Goal: Task Accomplishment & Management: Manage account settings

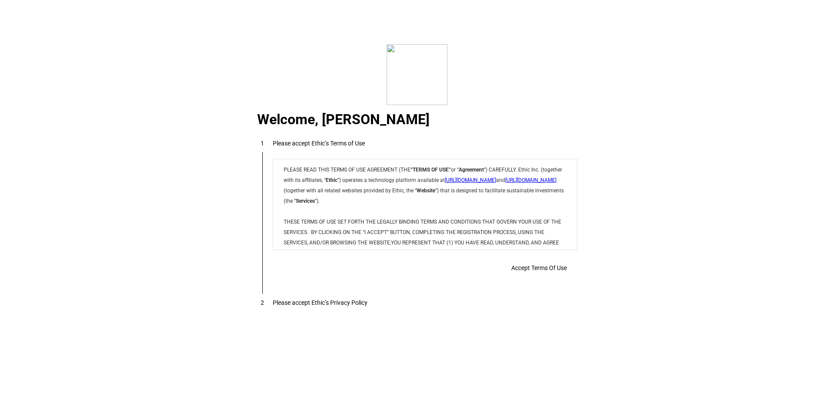
click at [344, 212] on p "PLEASE READ THIS TERMS OF USE AGREEMENT (THE “TERMS OF USE” or “ Agreement ”) C…" at bounding box center [424, 242] width 283 height 156
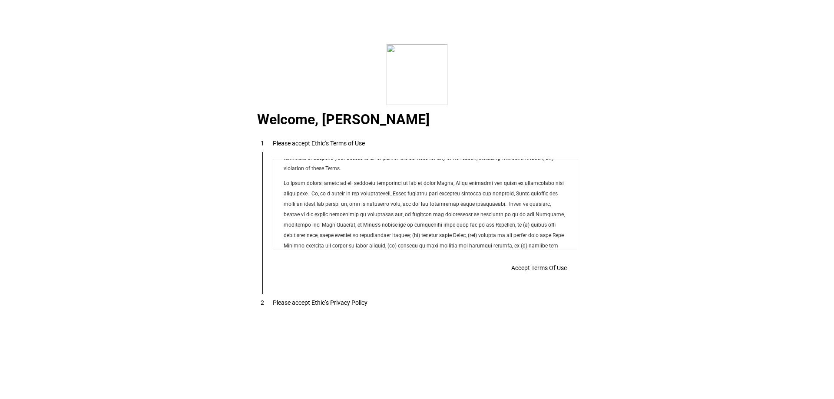
scroll to position [7032, 0]
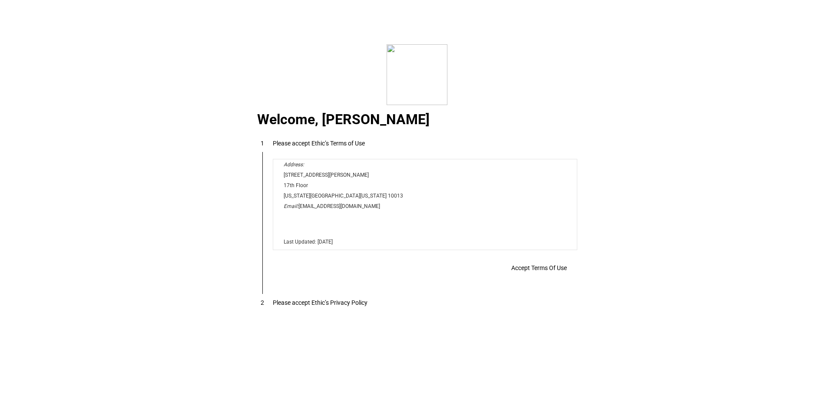
click at [523, 271] on span "Accept Terms Of Use" at bounding box center [539, 267] width 56 height 7
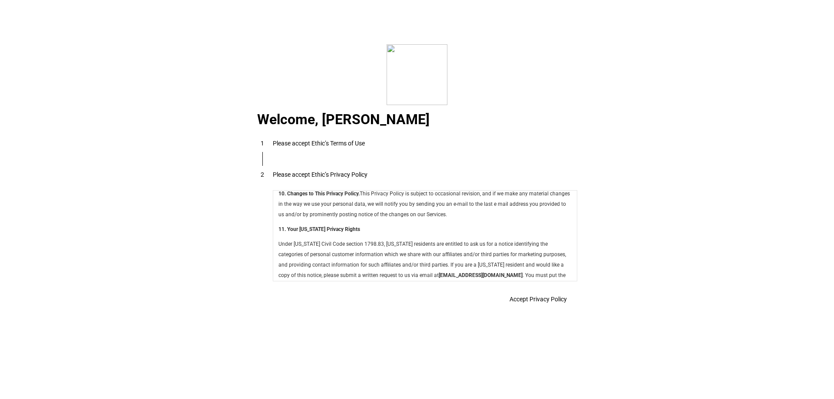
scroll to position [3091, 0]
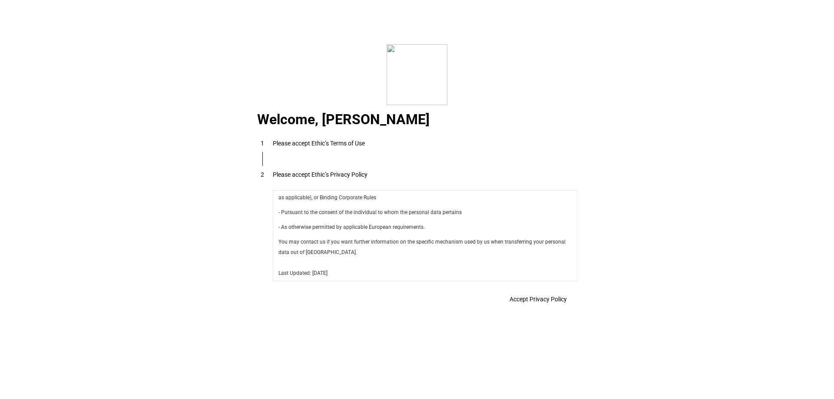
click at [541, 301] on span "Accept Privacy Policy" at bounding box center [537, 299] width 57 height 7
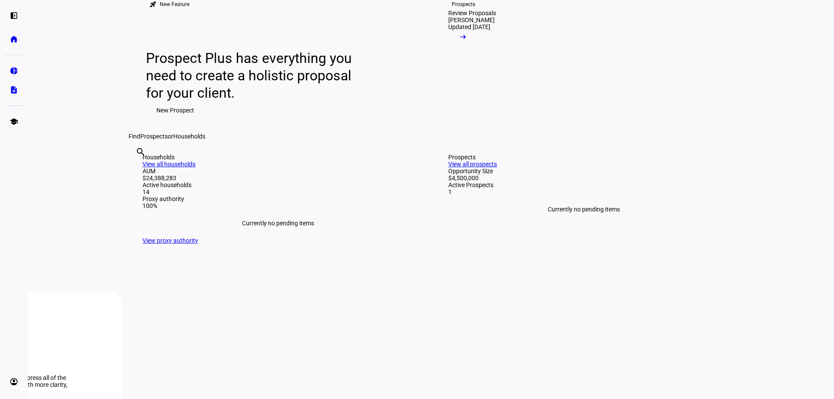
scroll to position [0, 0]
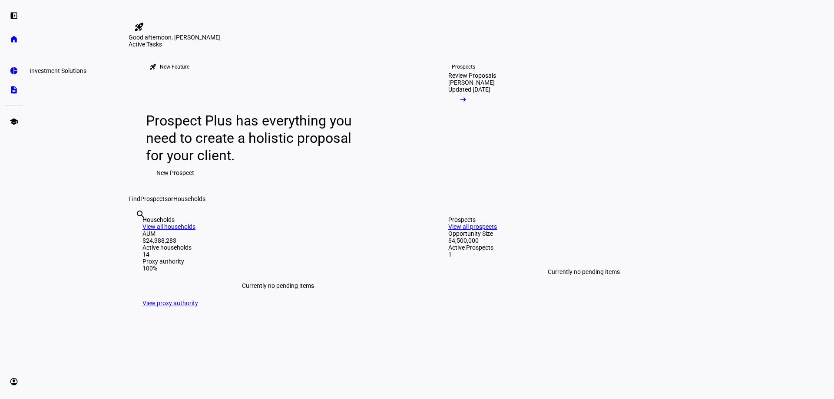
click at [17, 75] on eth-mat-symbol "pie_chart" at bounding box center [14, 70] width 9 height 9
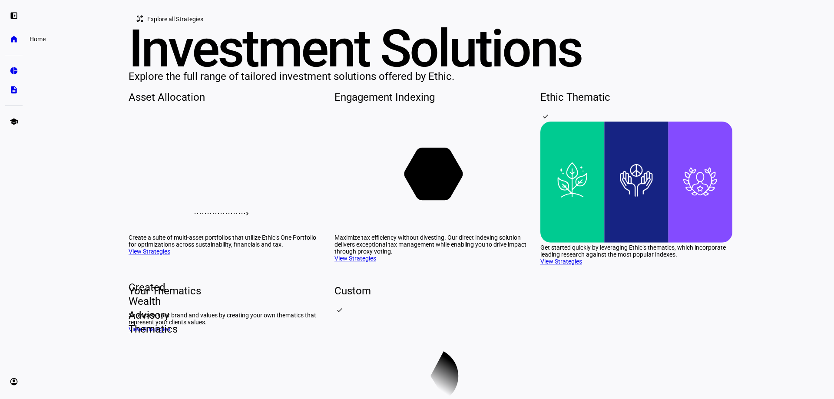
click at [14, 40] on eth-mat-symbol "home" at bounding box center [14, 39] width 9 height 9
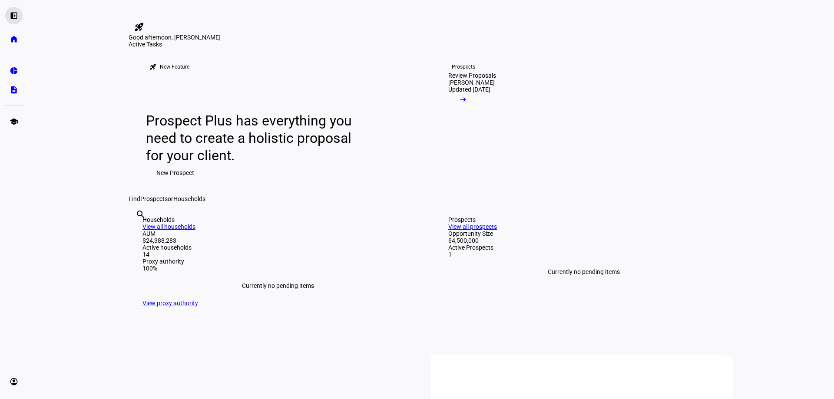
click at [15, 17] on eth-mat-symbol "left_panel_open" at bounding box center [14, 15] width 9 height 9
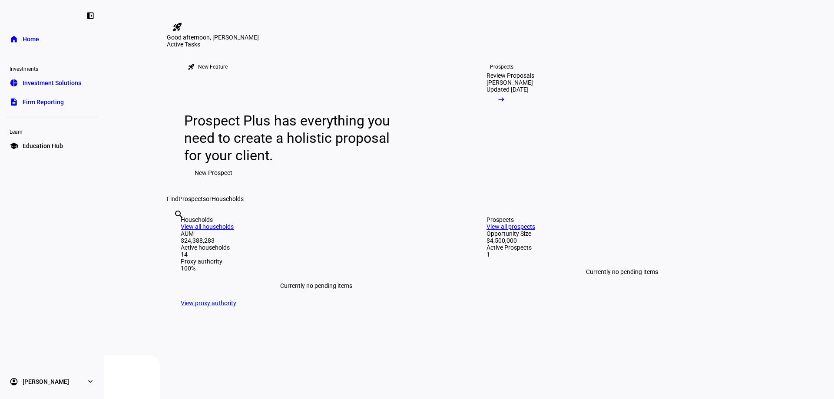
click at [182, 22] on mat-icon "rocket_launch" at bounding box center [177, 27] width 10 height 10
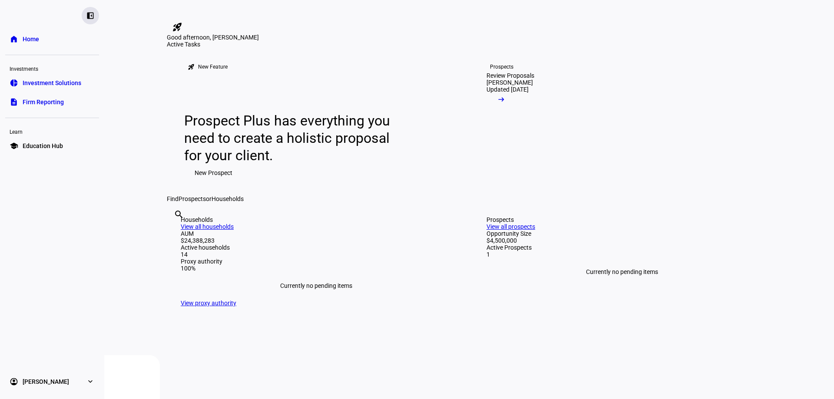
click at [95, 16] on div "left_panel_close" at bounding box center [90, 15] width 17 height 17
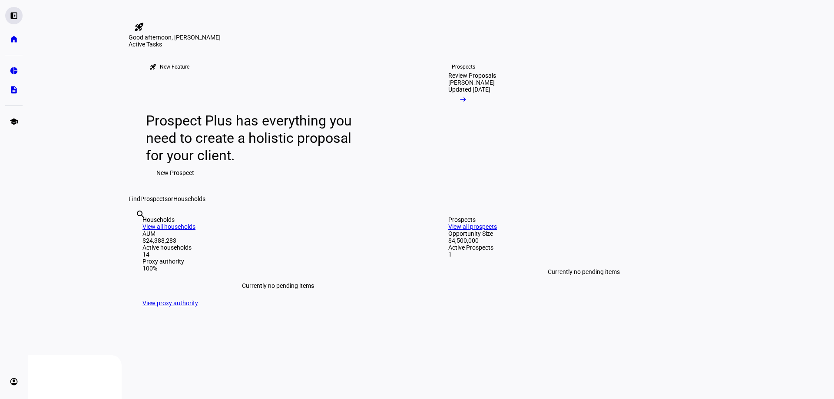
click at [14, 13] on eth-mat-symbol "left_panel_open" at bounding box center [14, 15] width 9 height 9
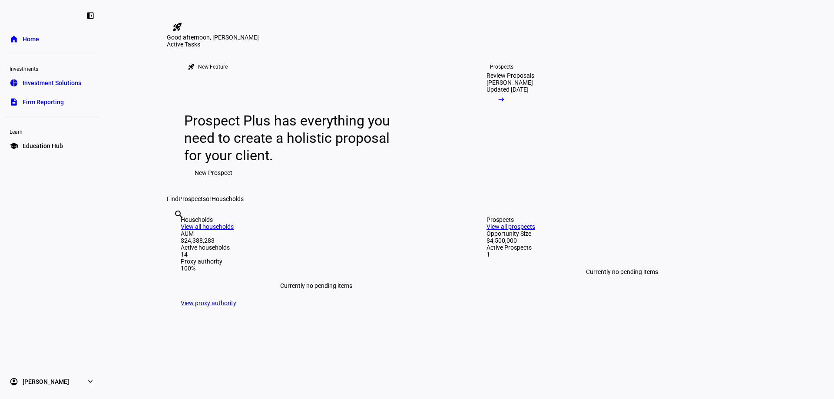
click at [94, 383] on eth-mat-symbol "expand_more" at bounding box center [90, 381] width 9 height 9
click at [39, 373] on span "Sign Out" at bounding box center [34, 376] width 23 height 9
